Goal: Use online tool/utility: Use online tool/utility

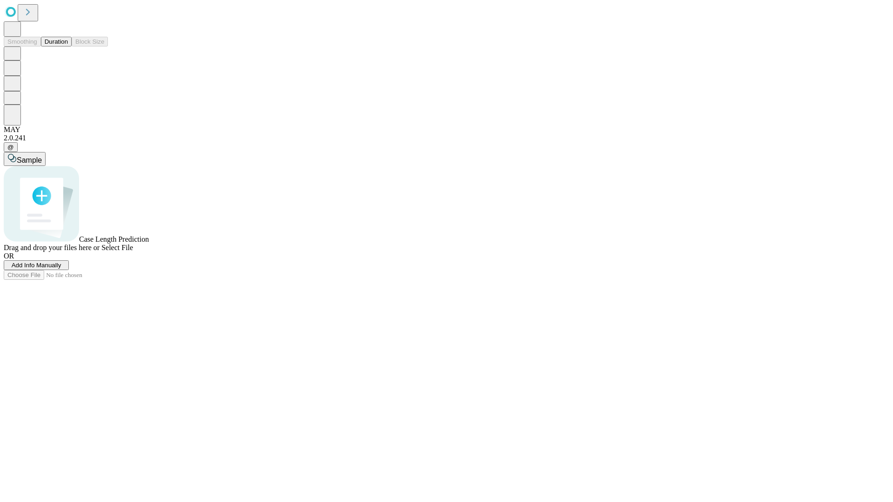
click at [68, 47] on button "Duration" at bounding box center [56, 42] width 31 height 10
click at [42, 156] on span "Sample" at bounding box center [29, 160] width 25 height 8
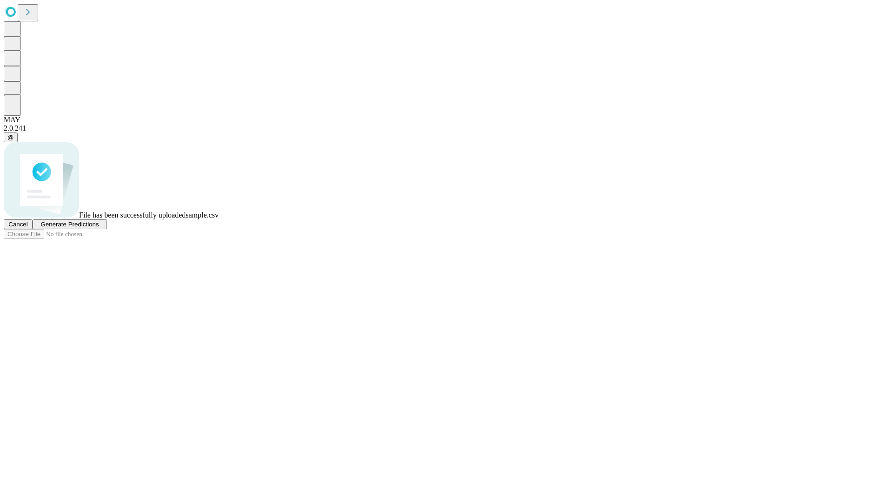
click at [99, 228] on span "Generate Predictions" at bounding box center [69, 224] width 58 height 7
